Goal: Information Seeking & Learning: Learn about a topic

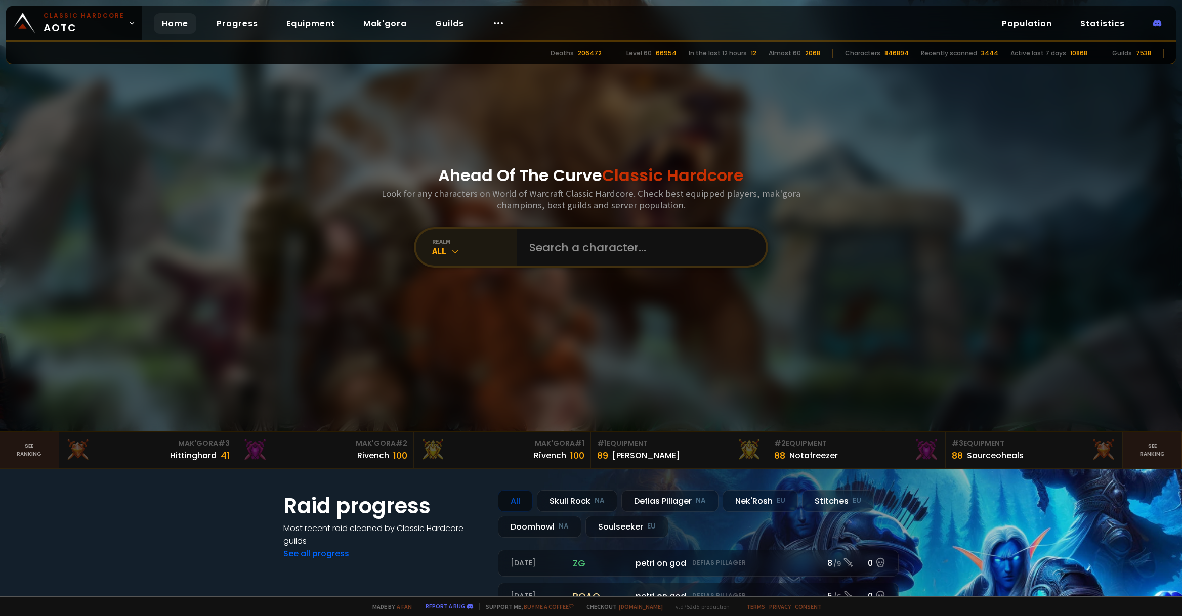
click at [505, 246] on div "All" at bounding box center [474, 251] width 85 height 12
click at [529, 239] on input "text" at bounding box center [638, 247] width 231 height 36
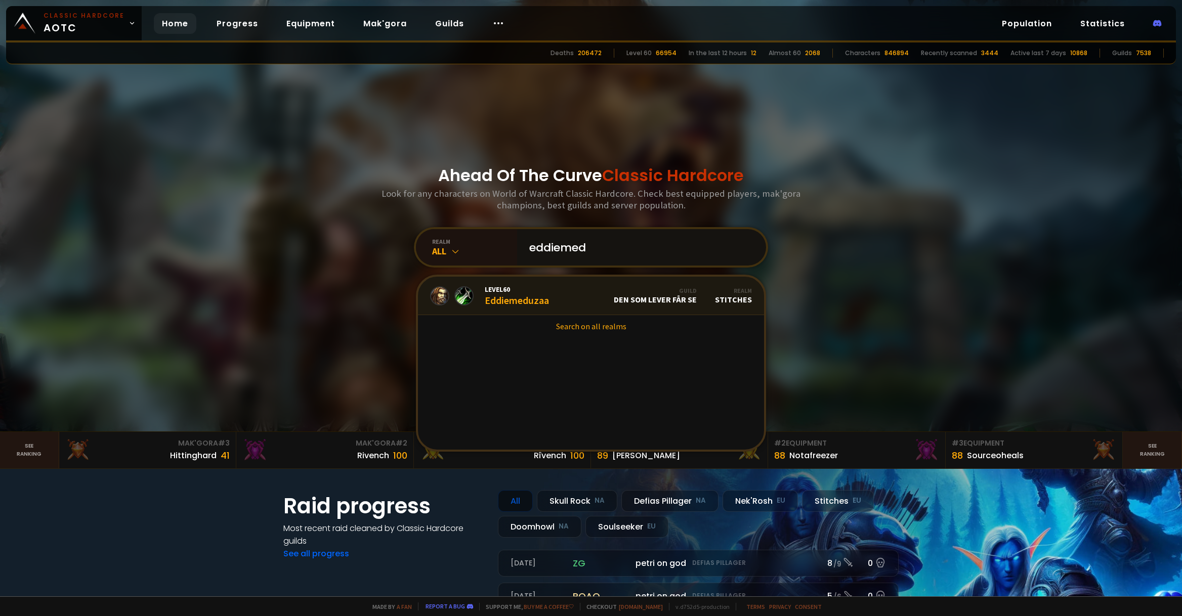
type input "eddiemed"
click at [510, 310] on link "Level 60 Eddiemeduzaa Guild Den som lever får se Realm Stitches" at bounding box center [591, 296] width 346 height 38
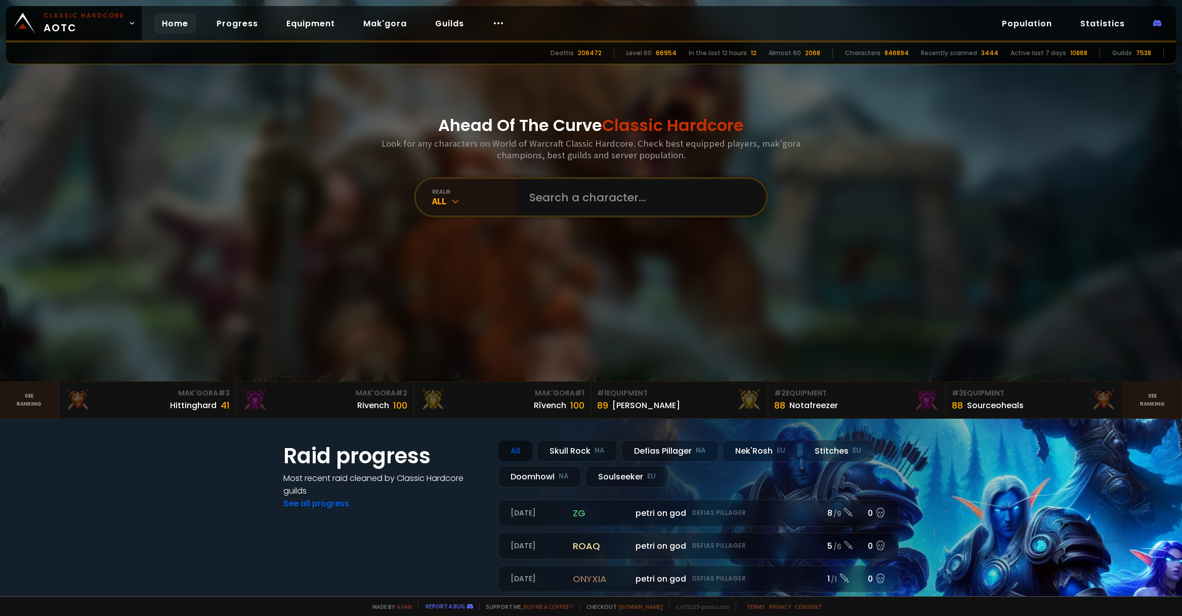
scroll to position [51, 0]
click at [657, 392] on div "# 1 Equipment" at bounding box center [679, 392] width 164 height 11
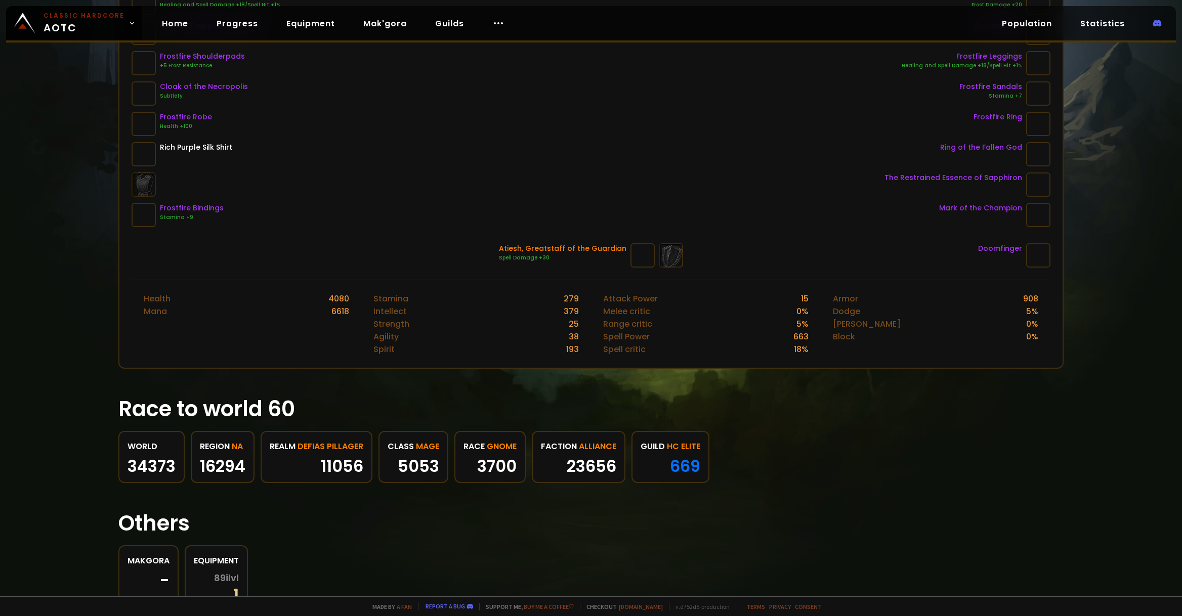
scroll to position [250, 0]
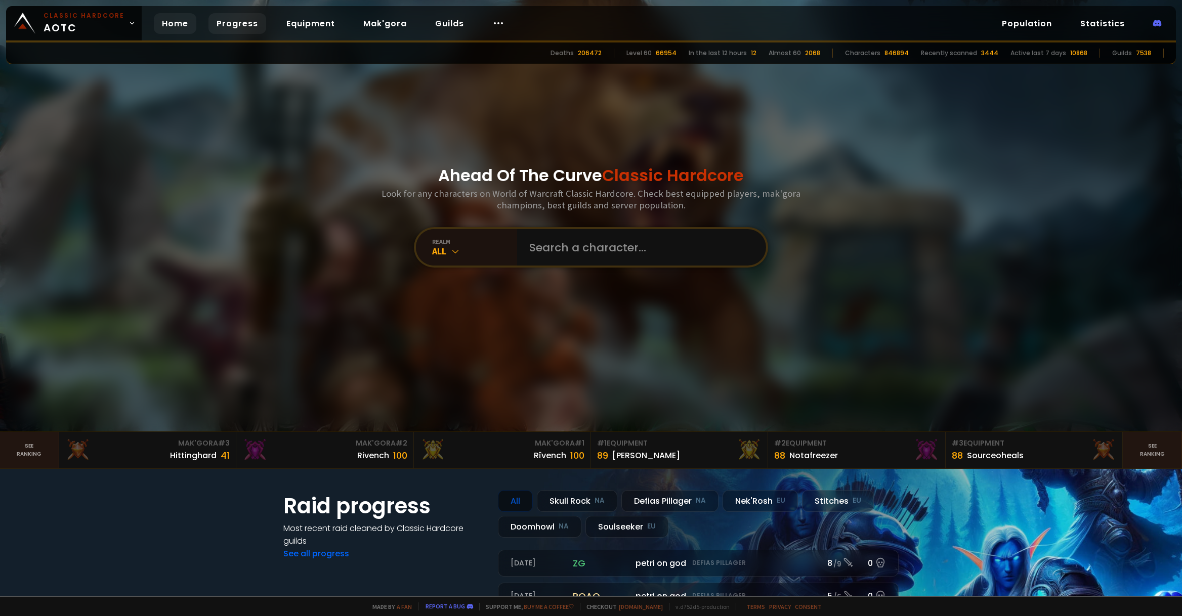
click at [228, 27] on link "Progress" at bounding box center [237, 23] width 58 height 21
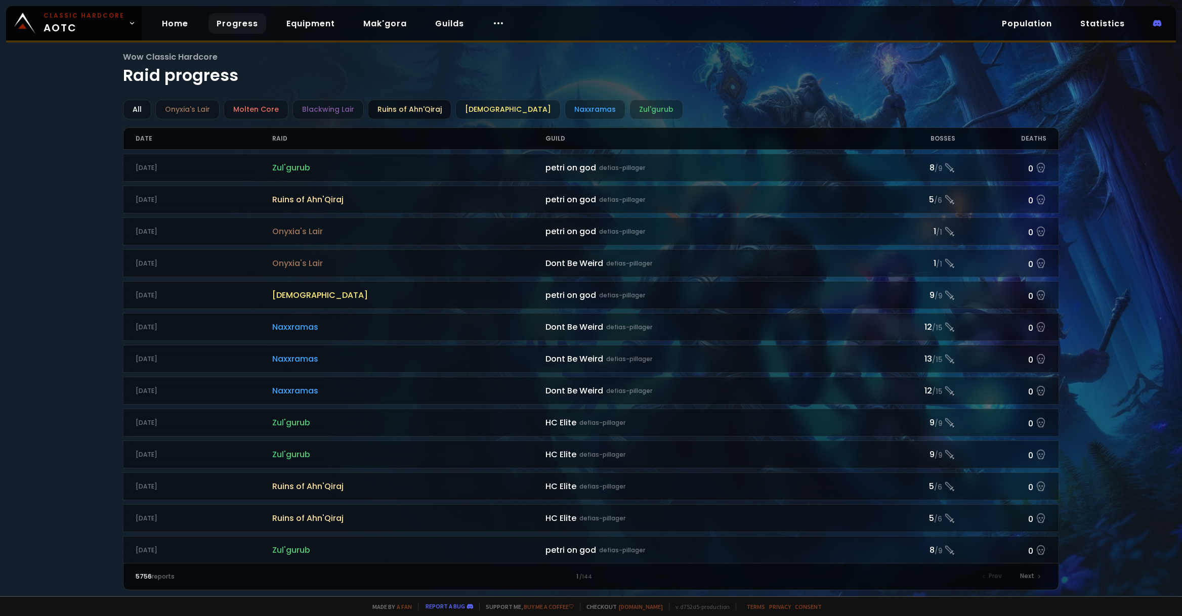
click at [415, 113] on div "Ruins of Ahn'Qiraj" at bounding box center [409, 110] width 83 height 20
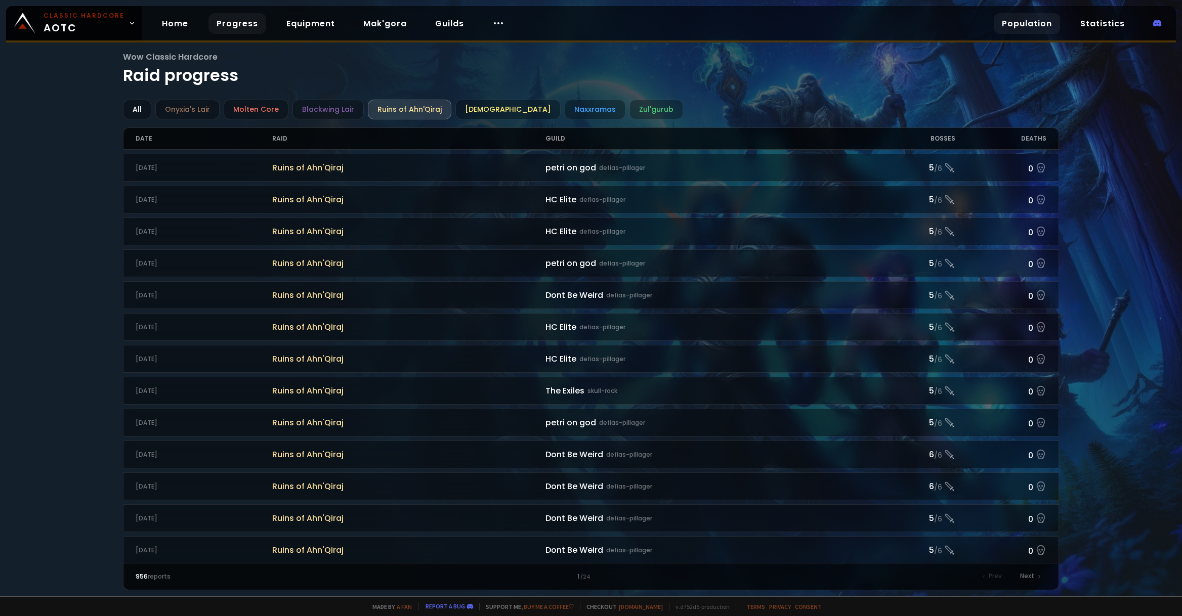
click at [1011, 18] on link "Population" at bounding box center [1026, 23] width 66 height 21
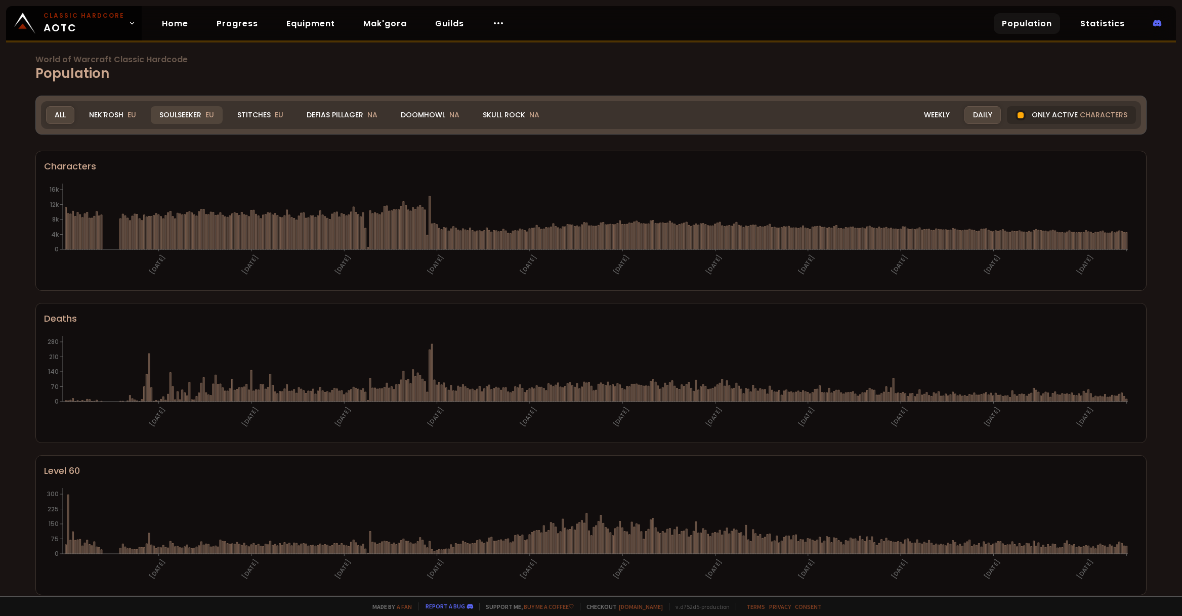
click at [198, 114] on div "Soulseeker EU" at bounding box center [187, 115] width 72 height 18
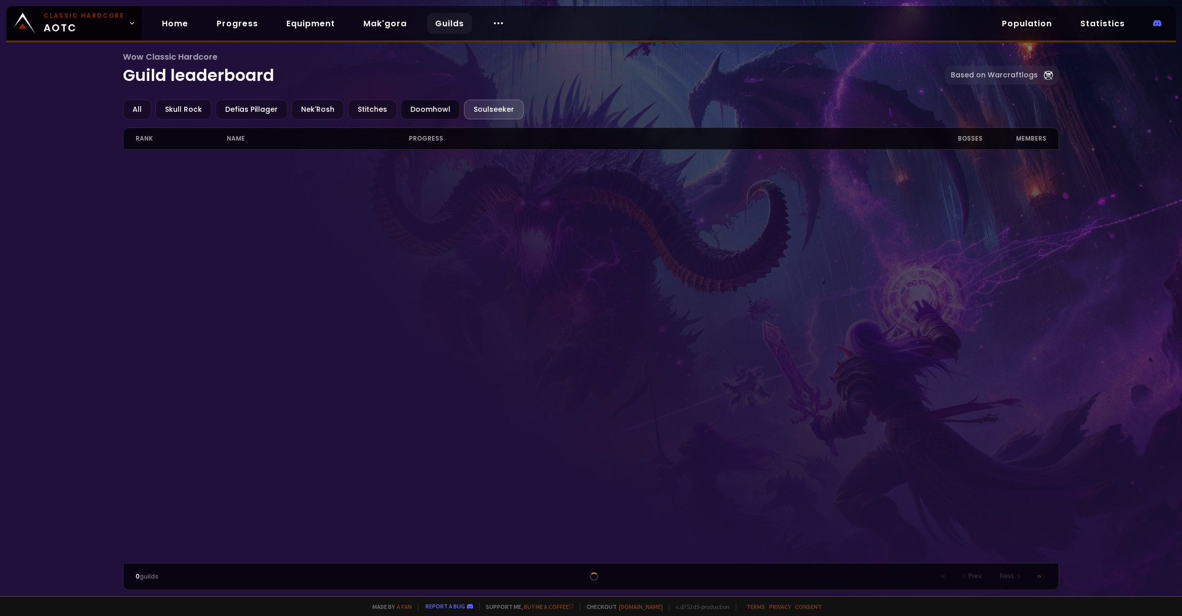
click at [427, 108] on div "Doomhowl" at bounding box center [430, 110] width 59 height 20
click at [370, 107] on div "Stitches" at bounding box center [372, 110] width 49 height 20
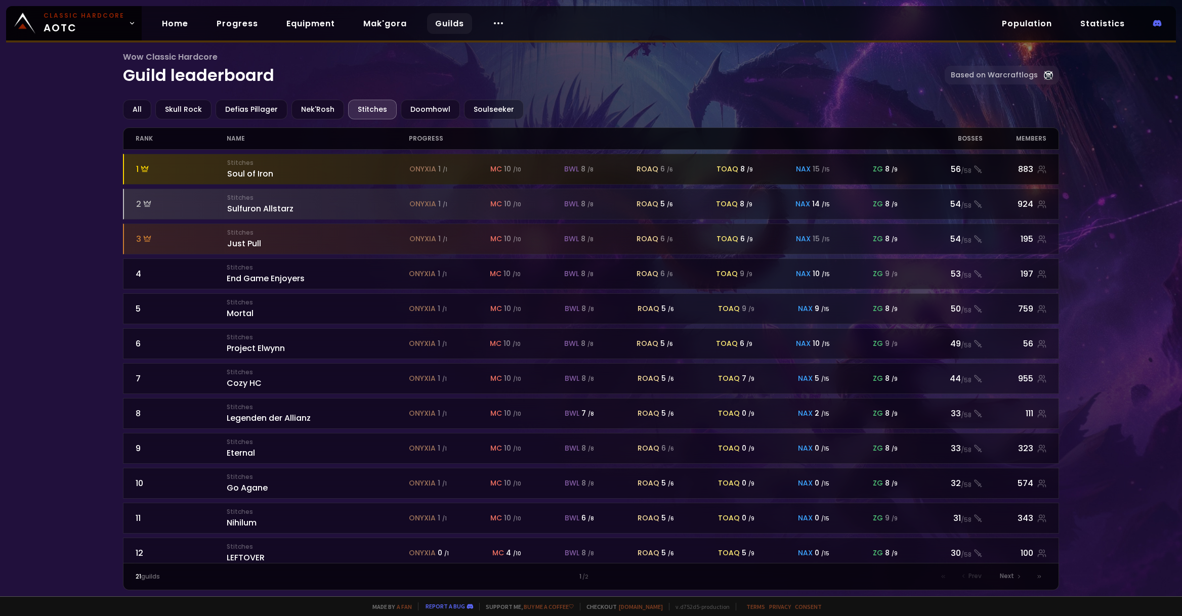
click at [348, 161] on small "Stitches" at bounding box center [318, 162] width 182 height 9
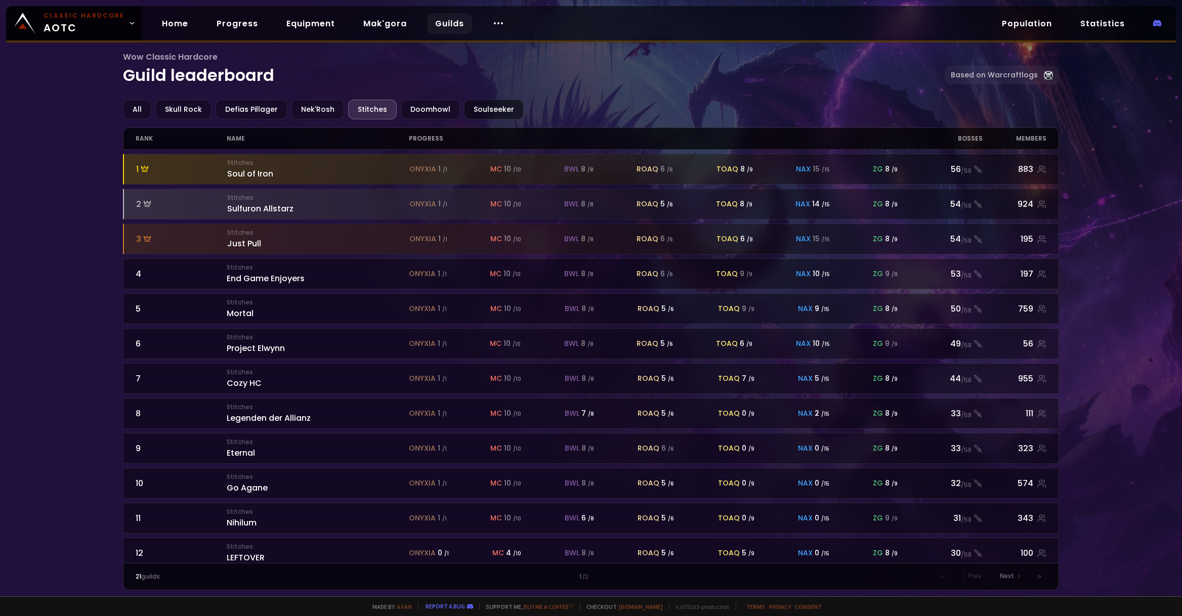
click at [466, 104] on div "Soulseeker" at bounding box center [494, 110] width 60 height 20
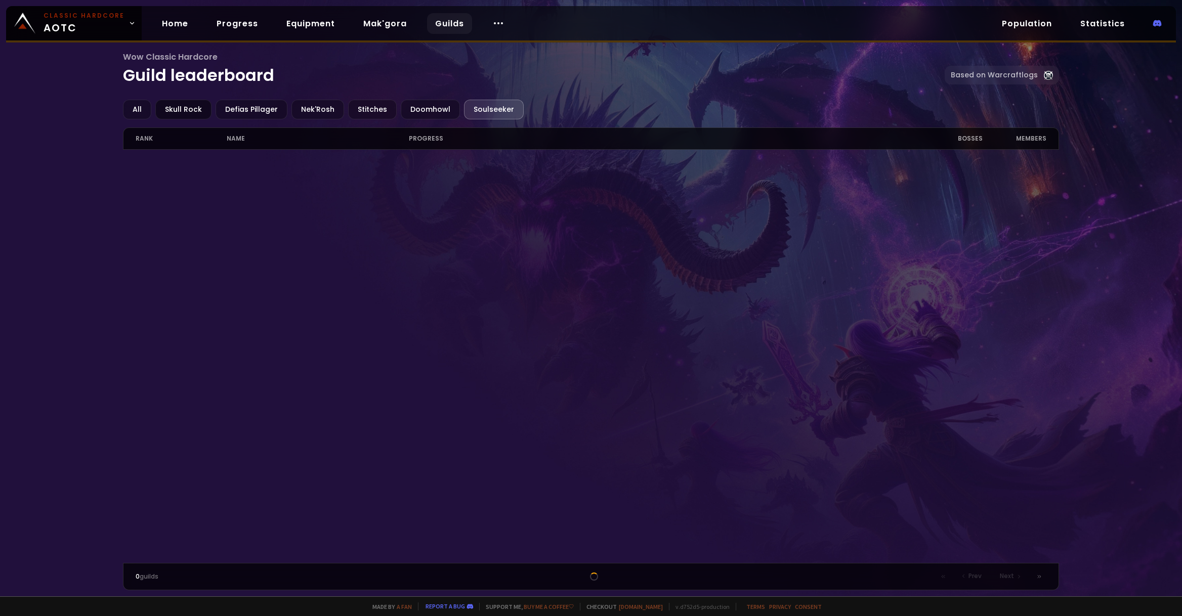
click at [170, 116] on div "Skull Rock" at bounding box center [183, 110] width 56 height 20
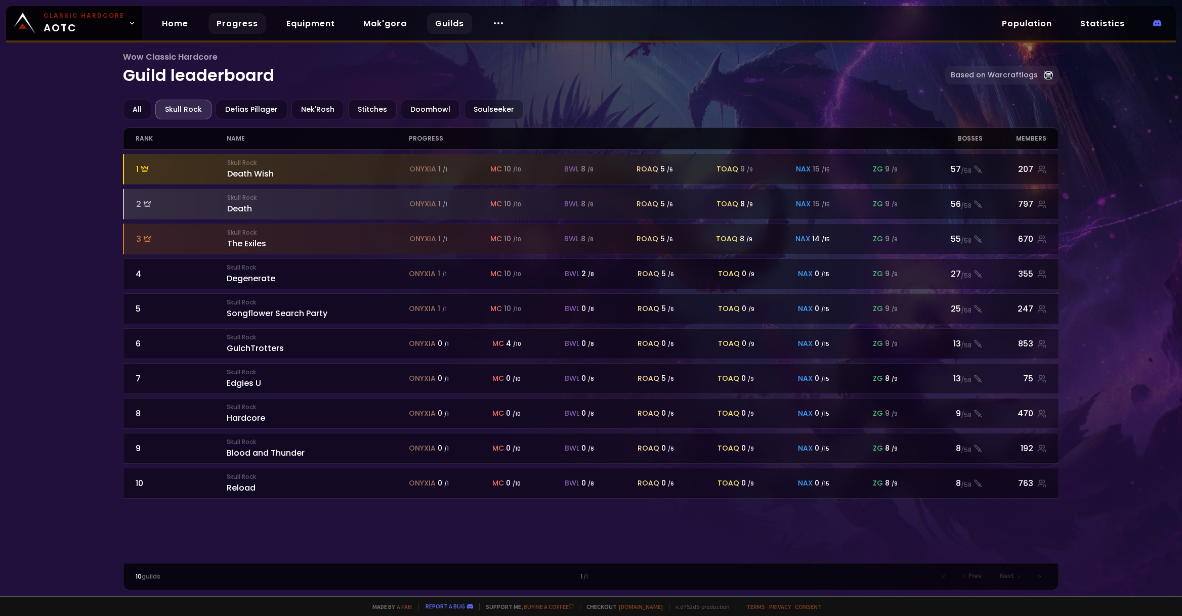
click at [230, 20] on link "Progress" at bounding box center [237, 23] width 58 height 21
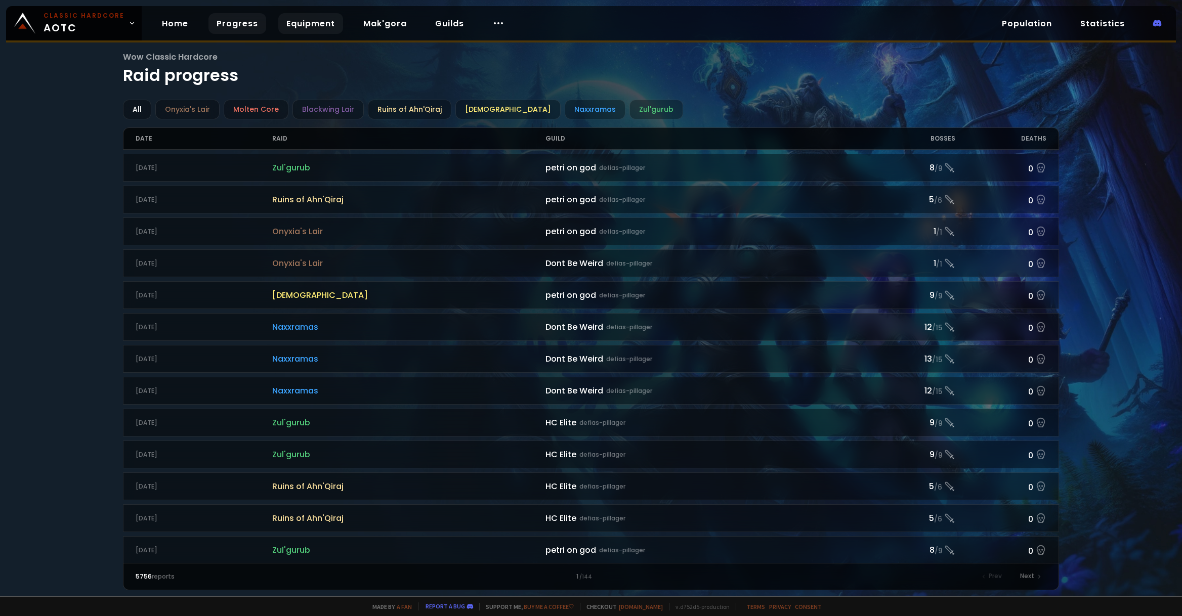
click at [307, 27] on link "Equipment" at bounding box center [310, 23] width 65 height 21
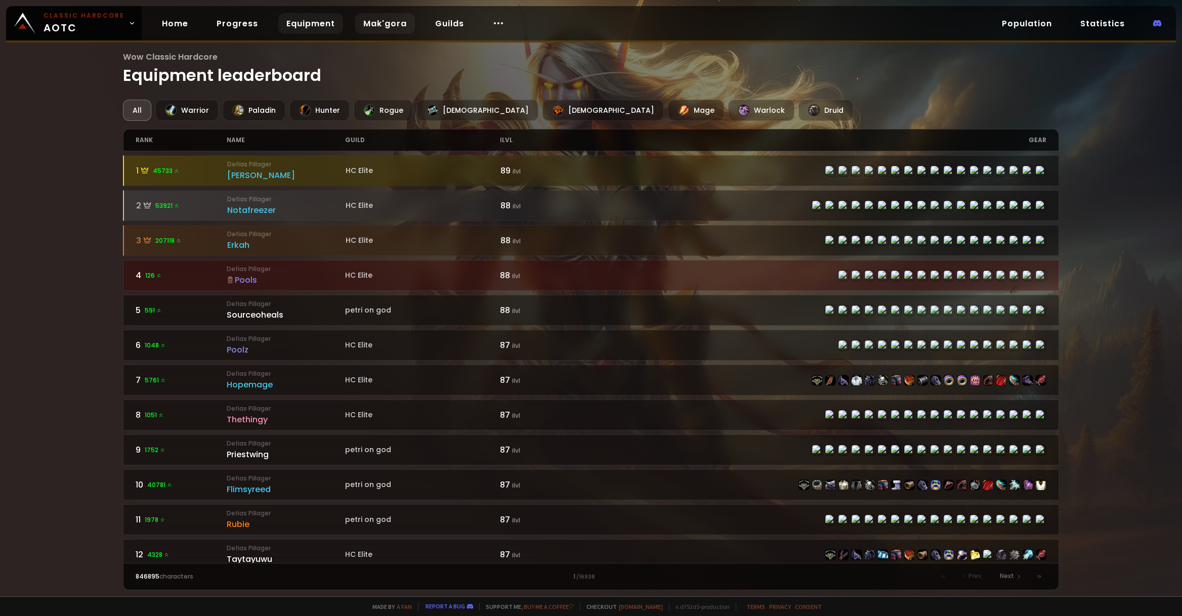
click at [364, 27] on link "Mak'gora" at bounding box center [385, 23] width 60 height 21
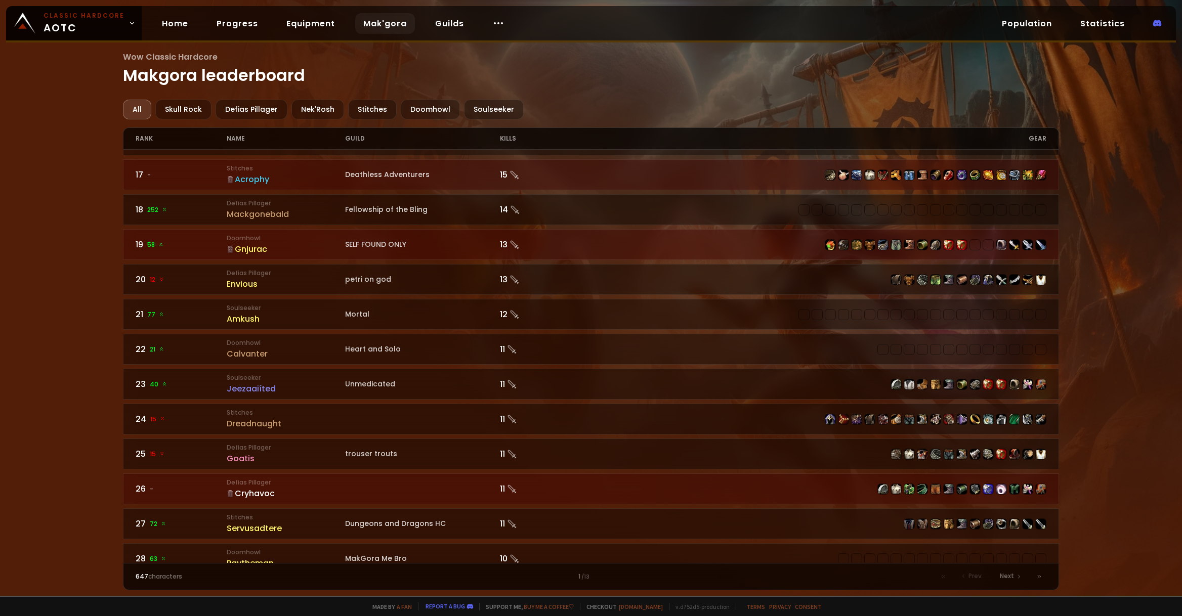
scroll to position [708, 0]
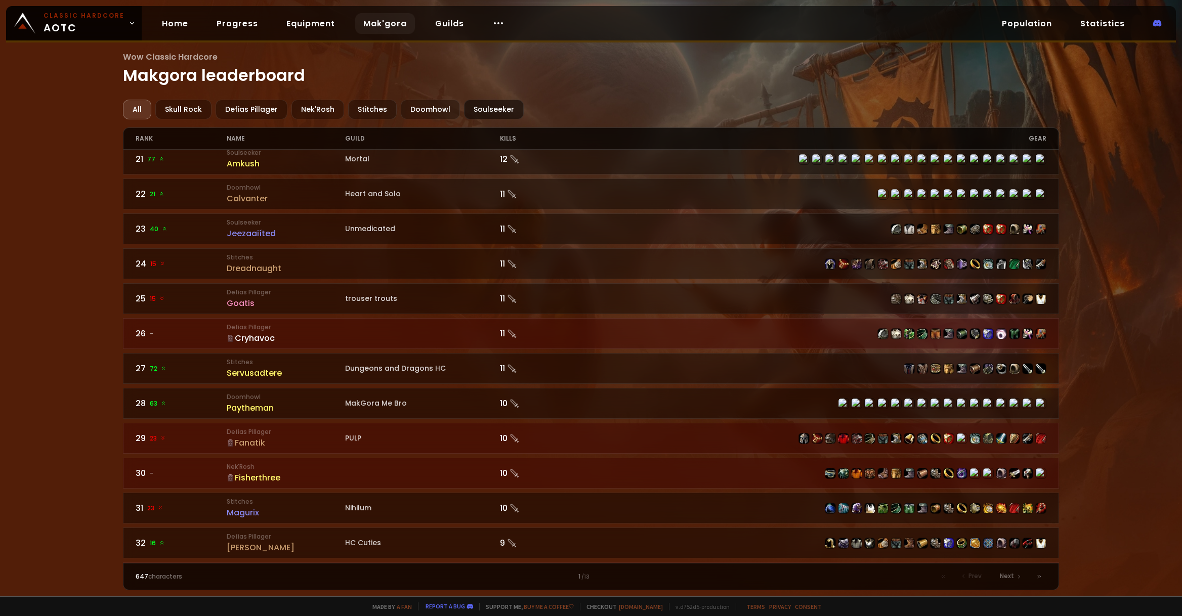
click at [489, 104] on div "Soulseeker" at bounding box center [494, 110] width 60 height 20
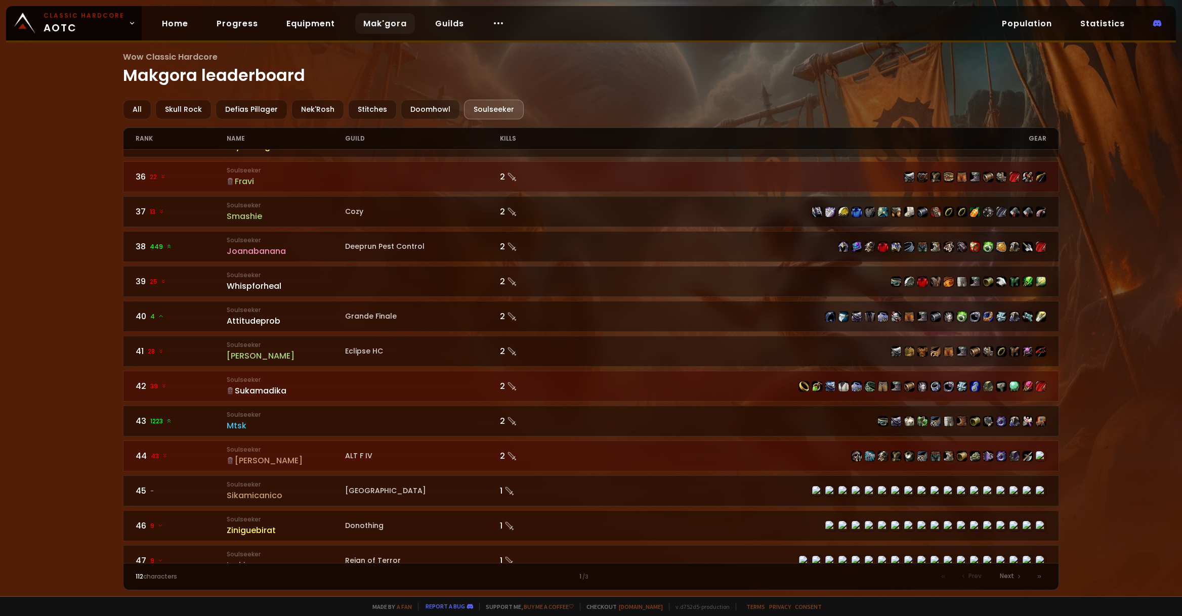
scroll to position [1336, 0]
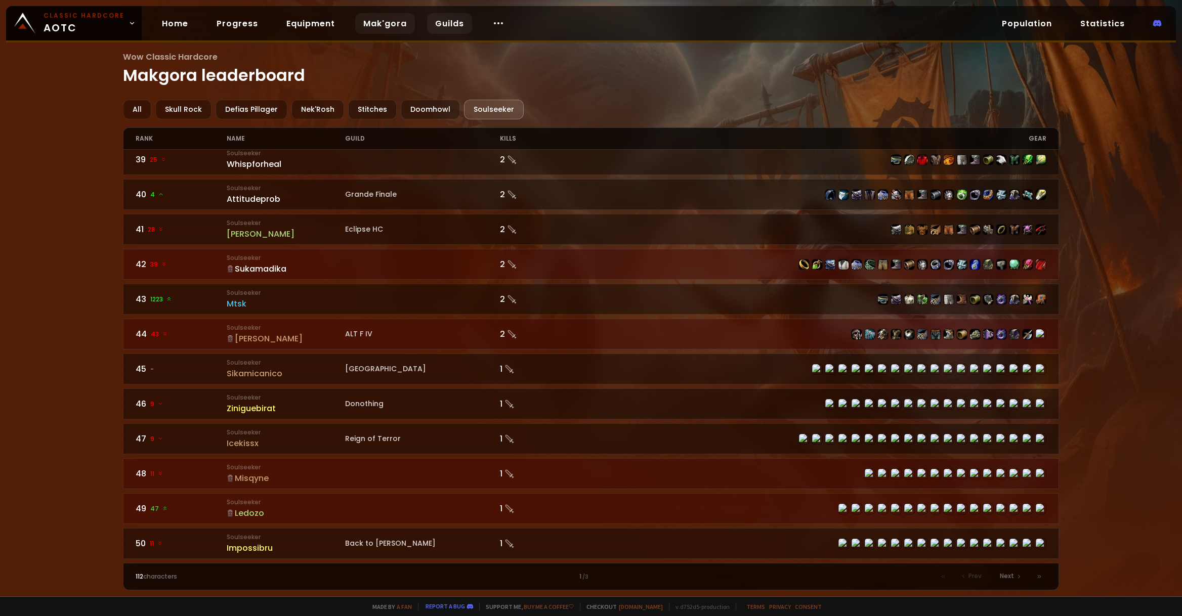
click at [441, 22] on link "Guilds" at bounding box center [449, 23] width 45 height 21
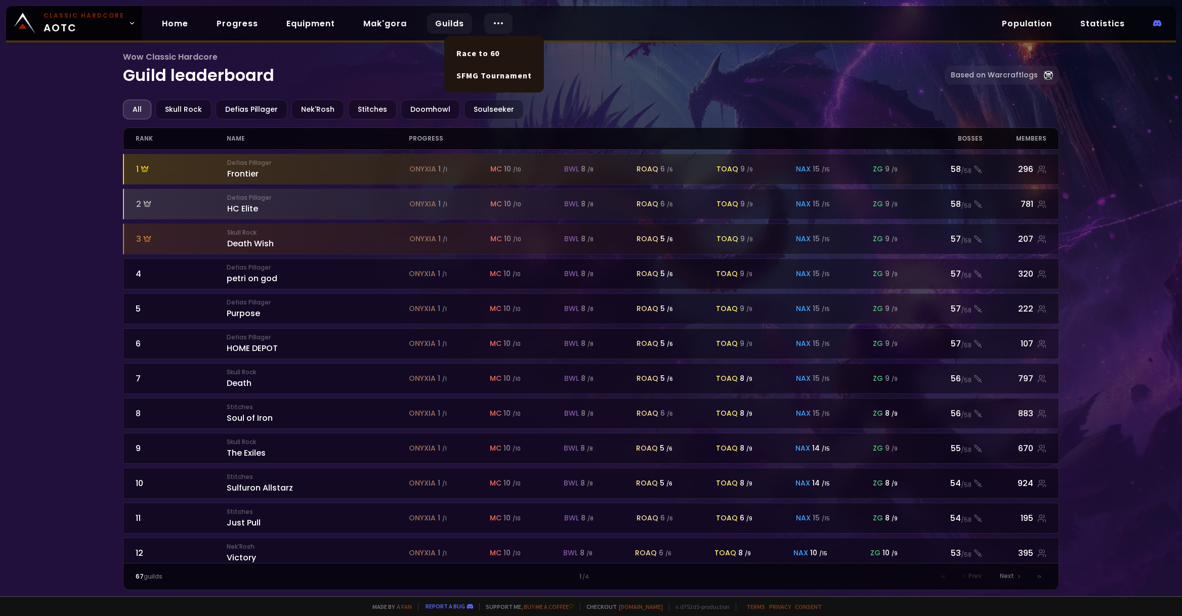
click at [492, 27] on icon at bounding box center [498, 23] width 12 height 12
click at [489, 51] on link "Race to 60" at bounding box center [494, 53] width 88 height 22
